Goal: Task Accomplishment & Management: Manage account settings

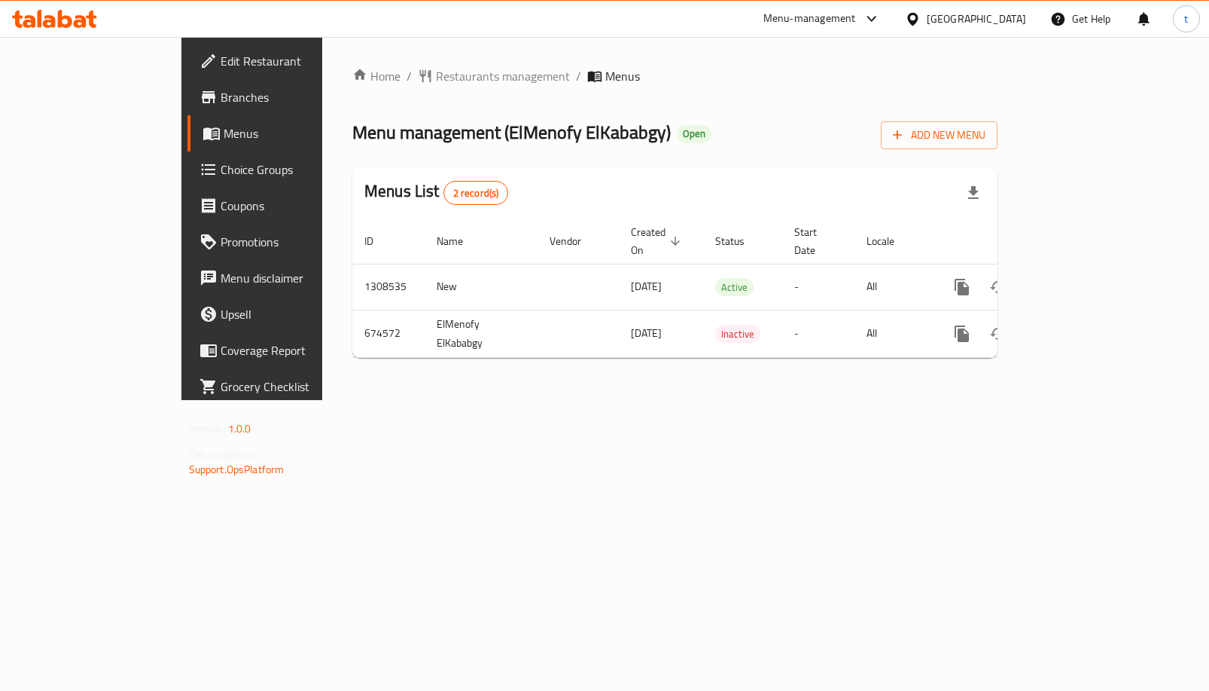
click at [221, 176] on span "Choice Groups" at bounding box center [296, 169] width 151 height 18
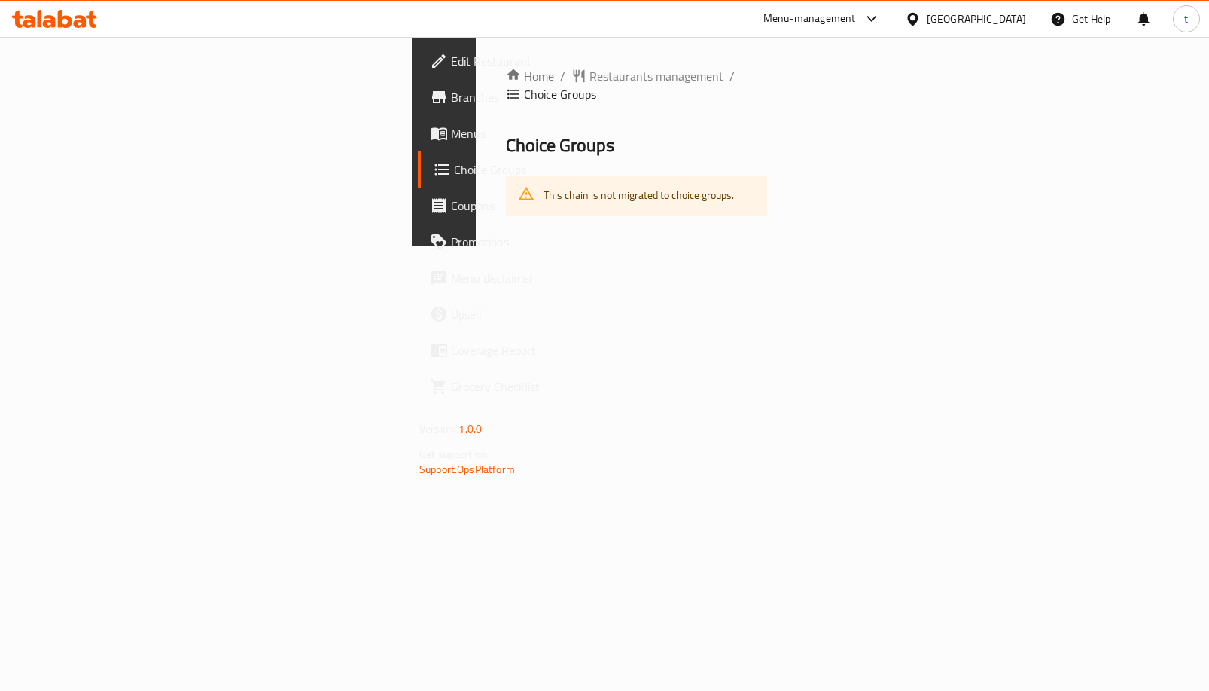
click at [451, 128] on span "Menus" at bounding box center [526, 133] width 151 height 18
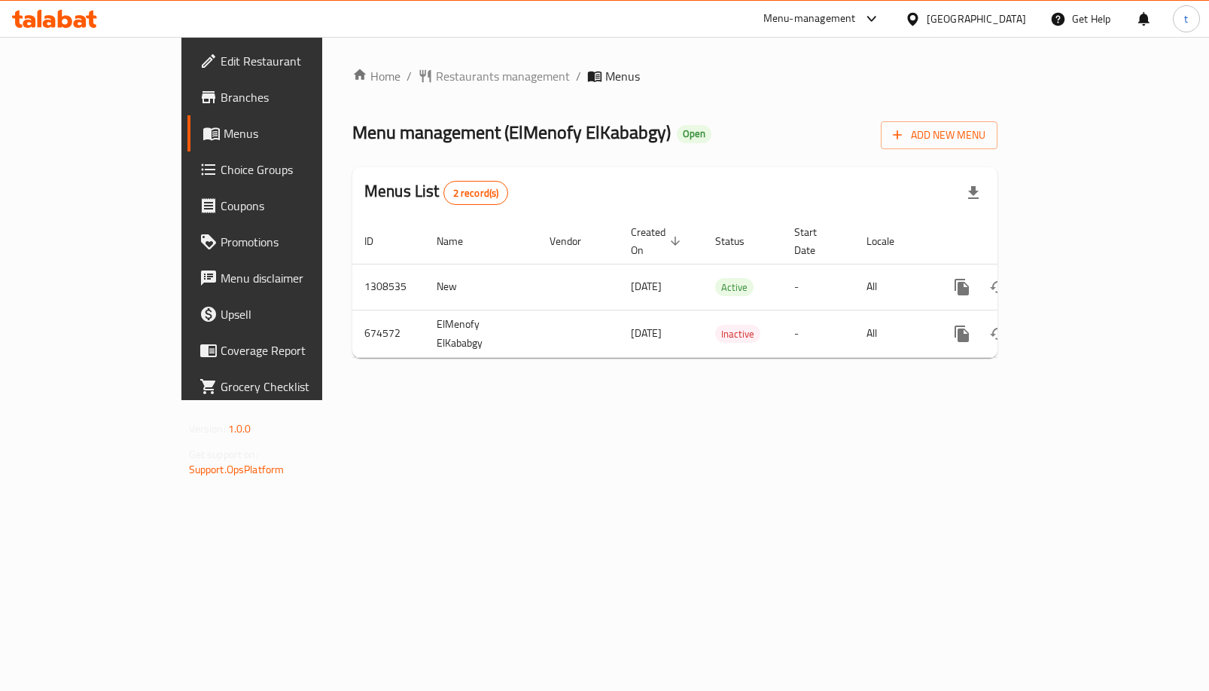
click at [221, 168] on span "Choice Groups" at bounding box center [296, 169] width 151 height 18
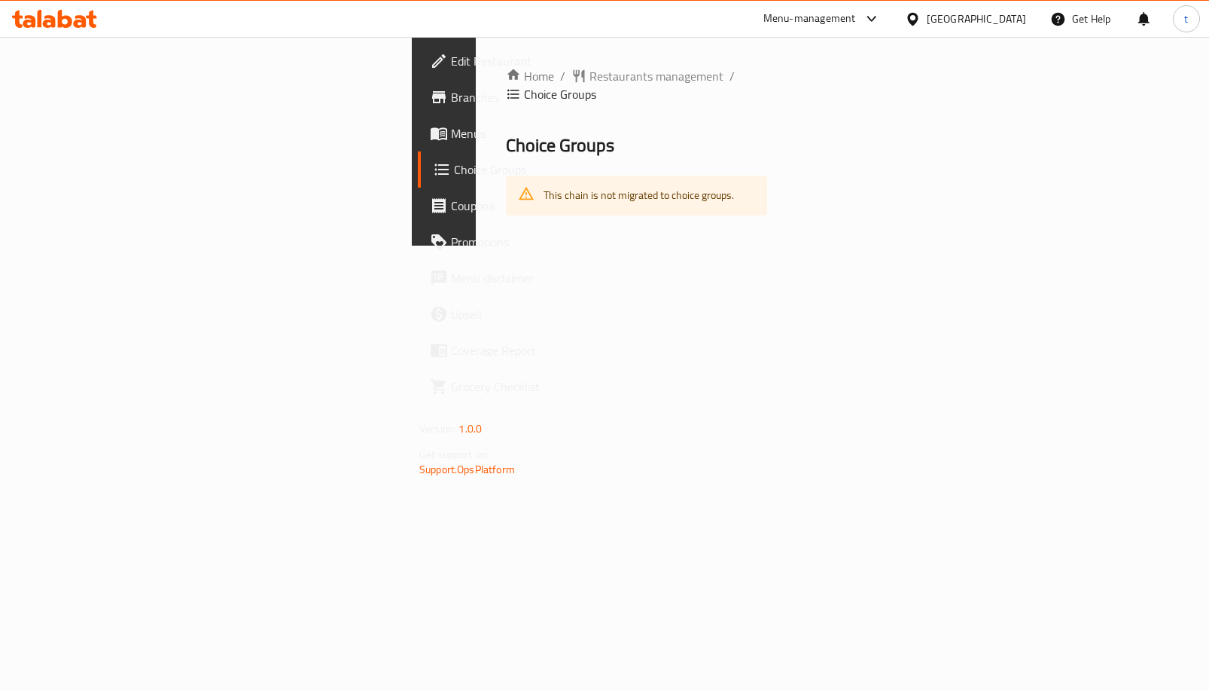
click at [451, 133] on span "Menus" at bounding box center [526, 133] width 151 height 18
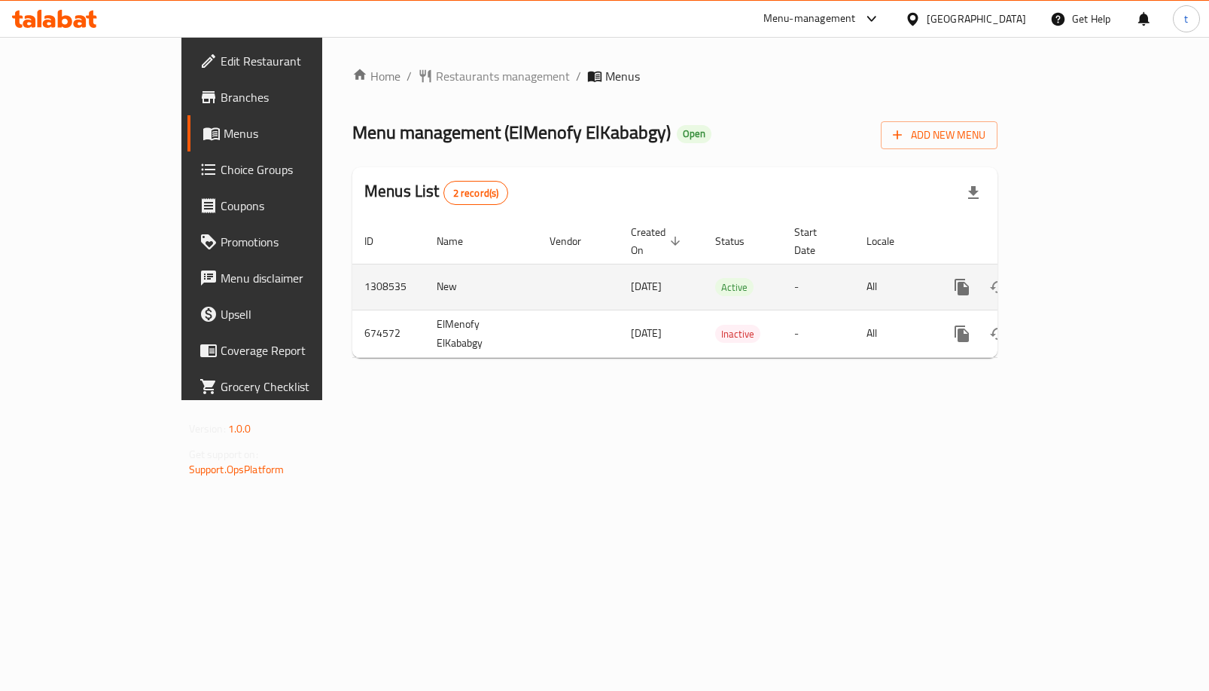
click at [1089, 269] on link "enhanced table" at bounding box center [1071, 287] width 36 height 36
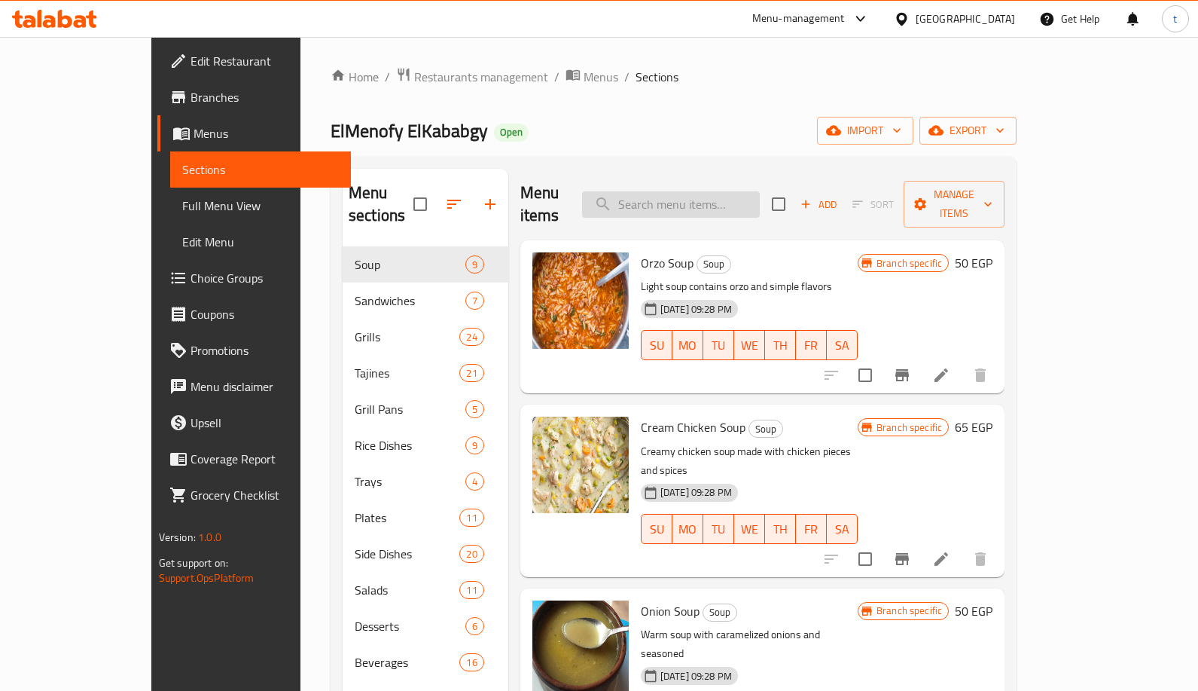
drag, startPoint x: 769, startPoint y: 206, endPoint x: 769, endPoint y: 194, distance: 12.0
click at [760, 201] on input "search" at bounding box center [671, 204] width 178 height 26
paste input "كباب ضانى صافي"
type input "كباب ضانى صافي"
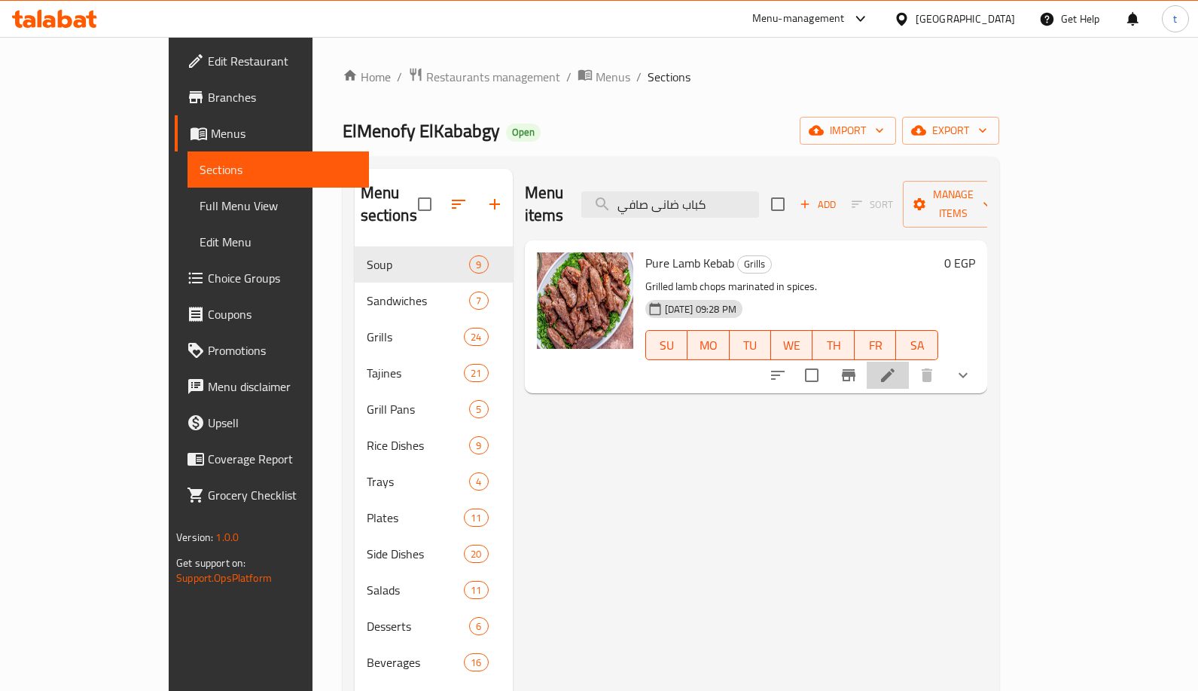
click at [909, 361] on li at bounding box center [888, 374] width 42 height 27
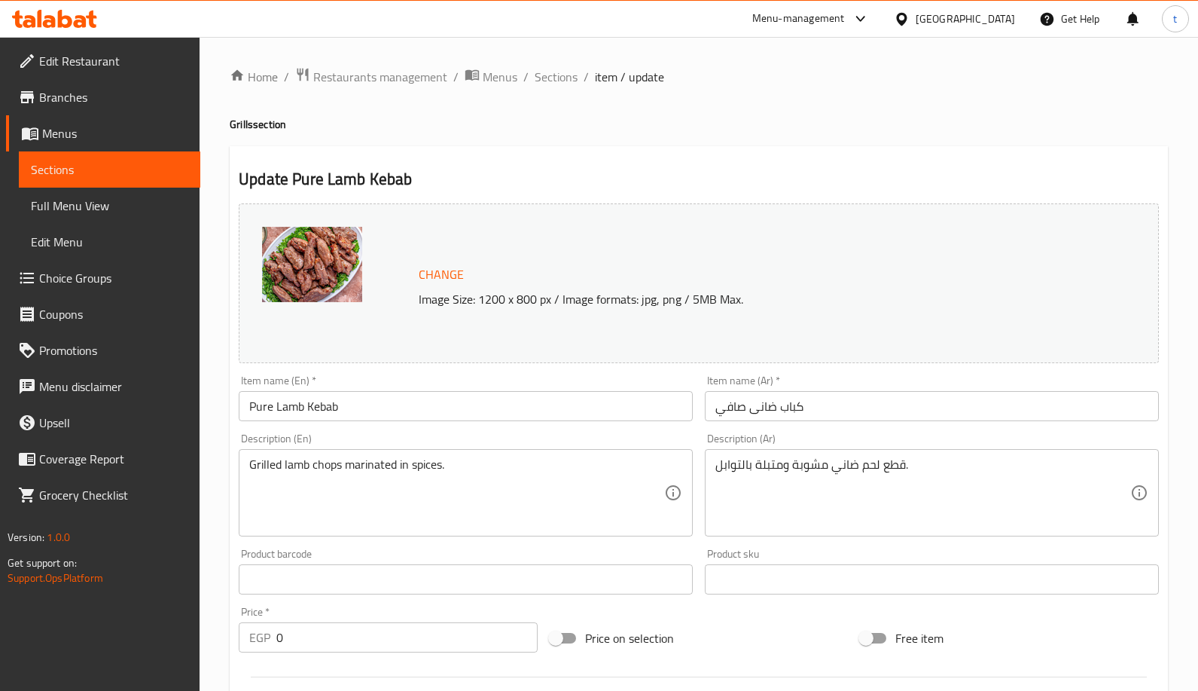
click at [850, 142] on div "Home / Restaurants management / Menus / Sections / item / update Grills section…" at bounding box center [699, 604] width 938 height 1075
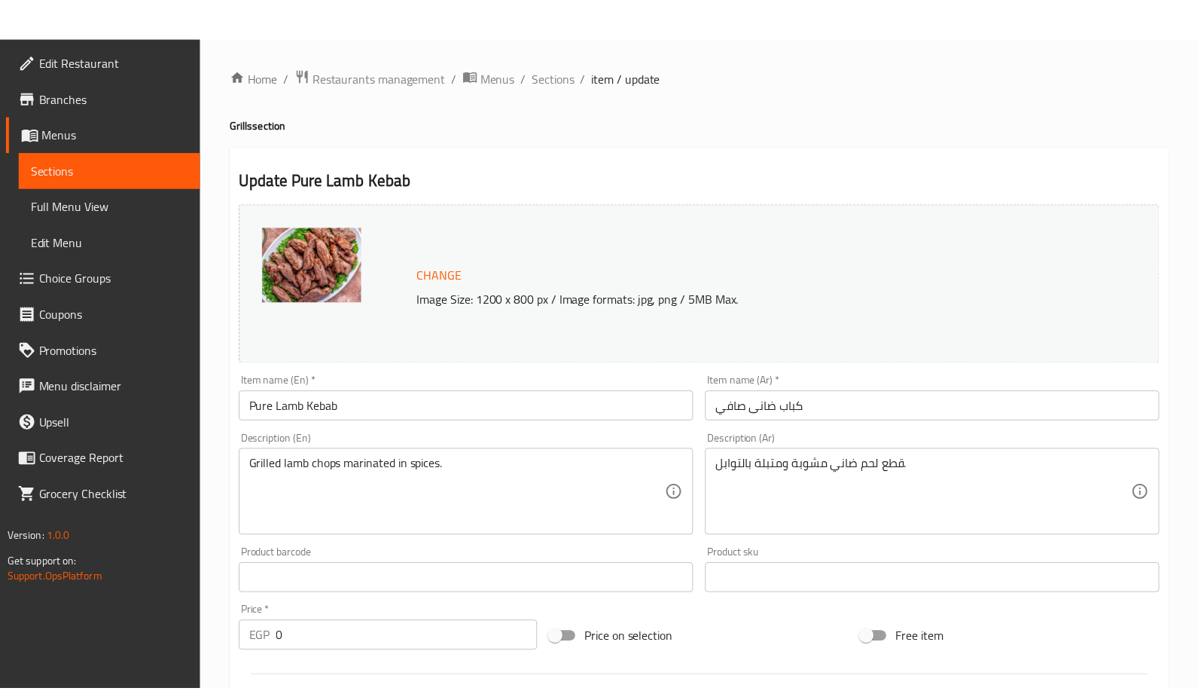
scroll to position [482, 0]
